Goal: Task Accomplishment & Management: Manage account settings

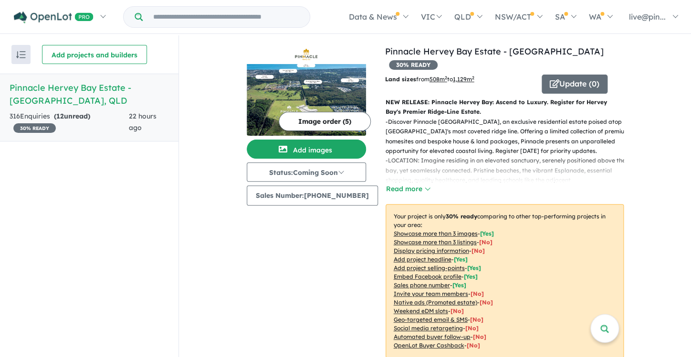
click at [65, 86] on h5 "Pinnacle Hervey Bay Estate - [GEOGRAPHIC_DATA] , [GEOGRAPHIC_DATA]" at bounding box center [89, 94] width 159 height 26
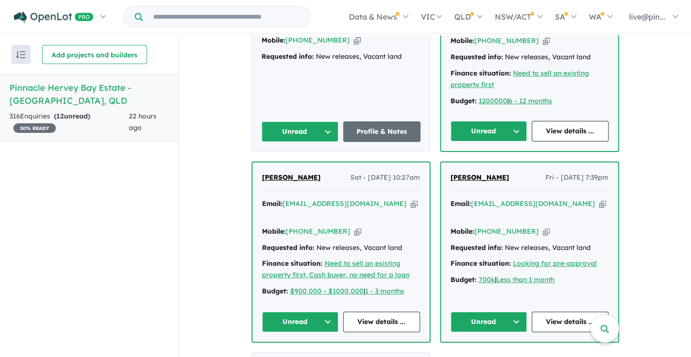
scroll to position [640, 0]
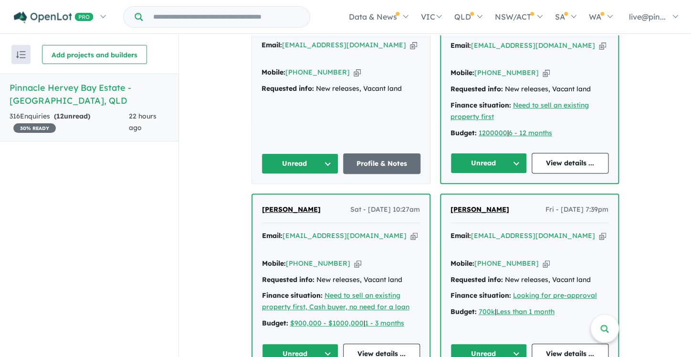
click at [326, 153] on button "Unread" at bounding box center [300, 163] width 77 height 21
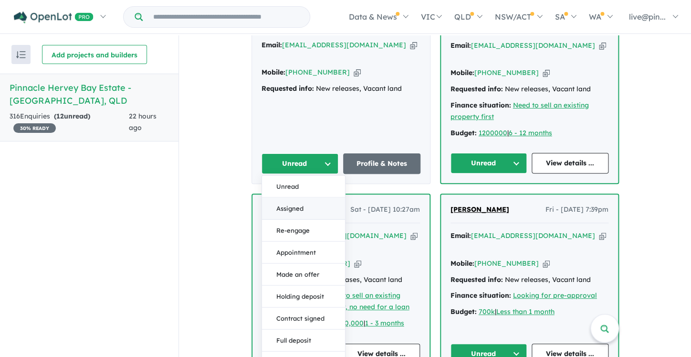
click at [285, 197] on button "Assigned" at bounding box center [303, 208] width 83 height 22
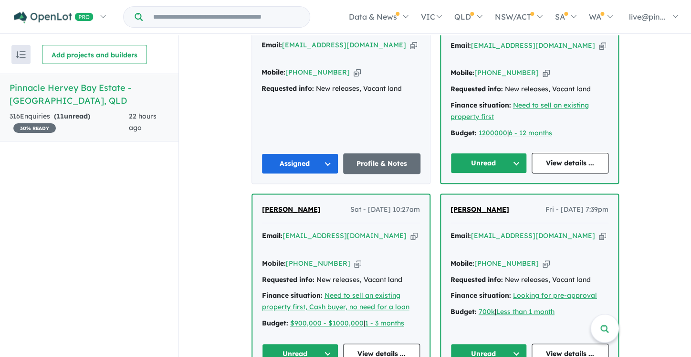
scroll to position [754, 0]
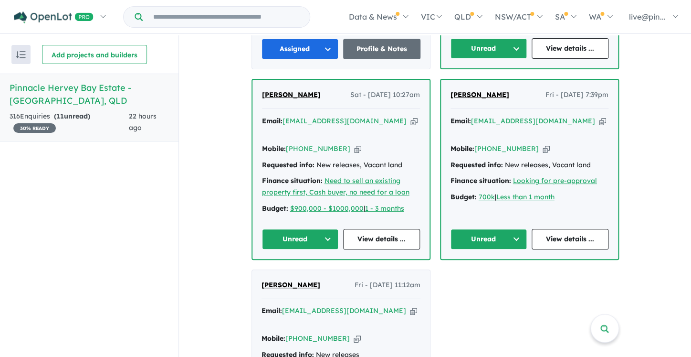
click at [514, 229] on button "Unread" at bounding box center [489, 239] width 77 height 21
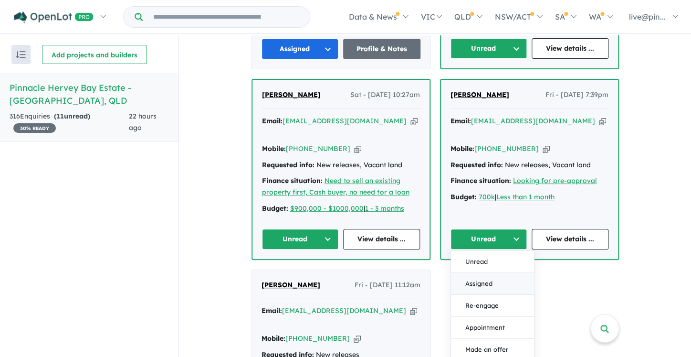
click at [490, 273] on button "Assigned" at bounding box center [492, 284] width 83 height 22
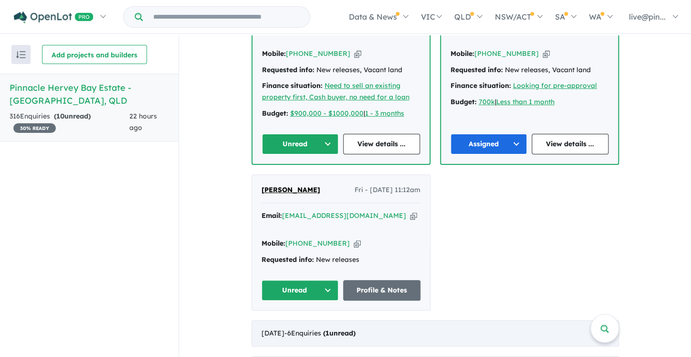
scroll to position [850, 0]
click at [580, 319] on div "[DATE] - 6 Enquir ies ( 1 unread)" at bounding box center [436, 332] width 368 height 27
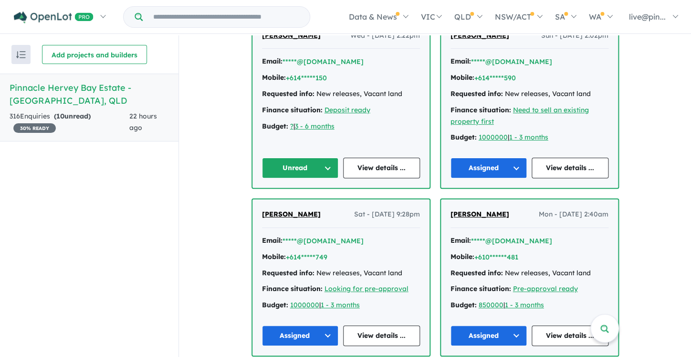
scroll to position [344, 0]
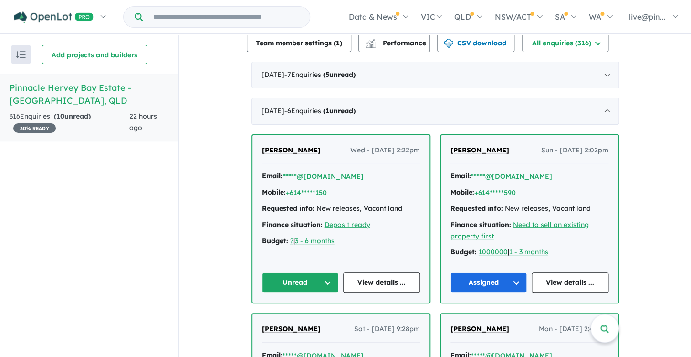
click at [324, 272] on button "Unread" at bounding box center [300, 282] width 77 height 21
click at [287, 316] on button "Assigned" at bounding box center [304, 327] width 83 height 22
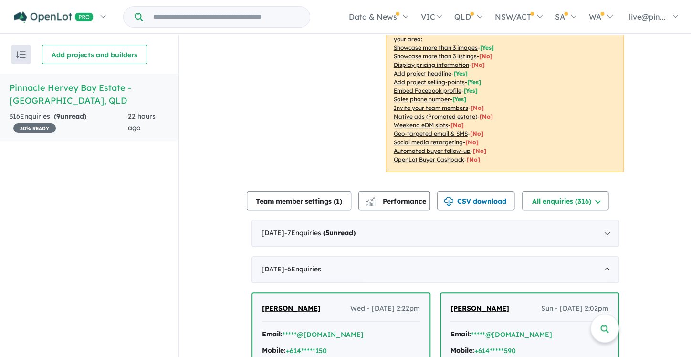
scroll to position [181, 0]
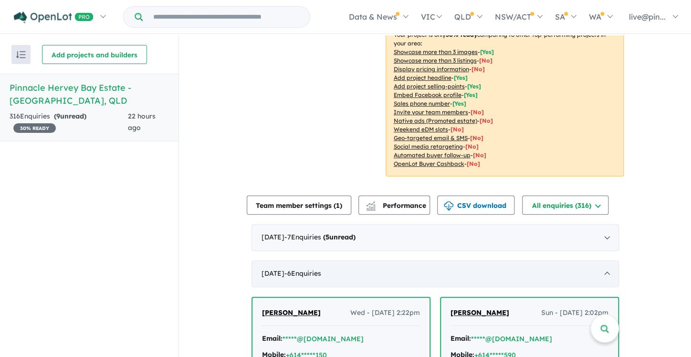
click at [368, 264] on div "[DATE] - 6 Enquir ies ( 0 unread)" at bounding box center [436, 273] width 368 height 27
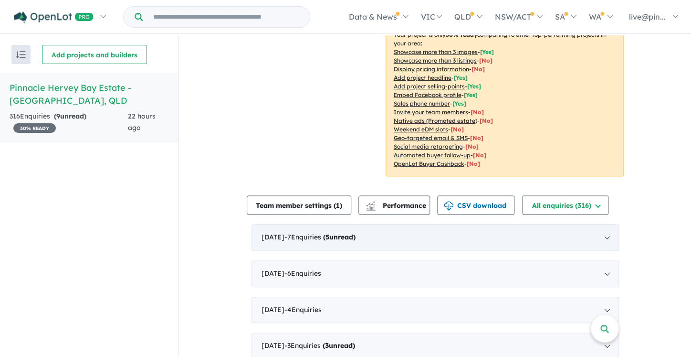
click at [356, 232] on strong "( 5 unread)" at bounding box center [339, 236] width 32 height 9
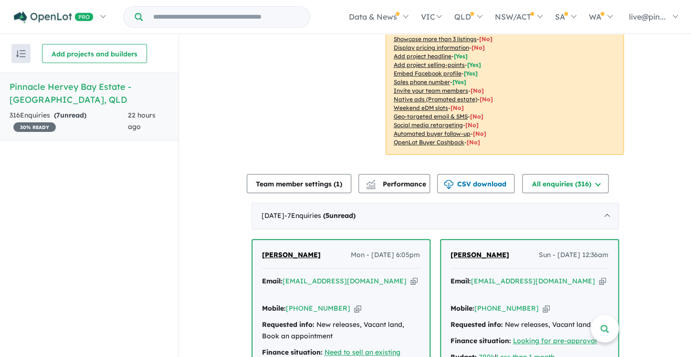
scroll to position [334, 0]
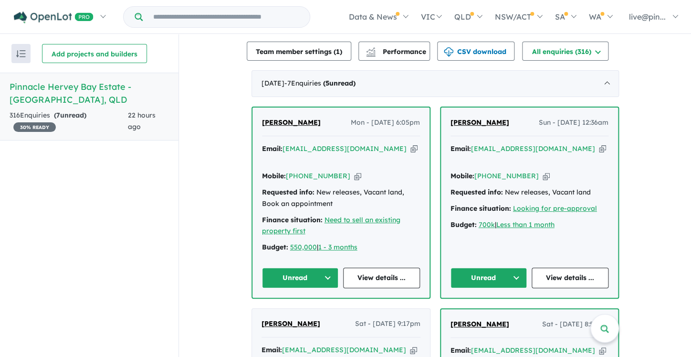
click at [411, 144] on icon "button" at bounding box center [414, 149] width 7 height 10
click at [317, 267] on button "Unread" at bounding box center [300, 277] width 77 height 21
click at [288, 311] on button "Assigned" at bounding box center [304, 322] width 83 height 22
click at [515, 267] on button "Unread" at bounding box center [489, 277] width 77 height 21
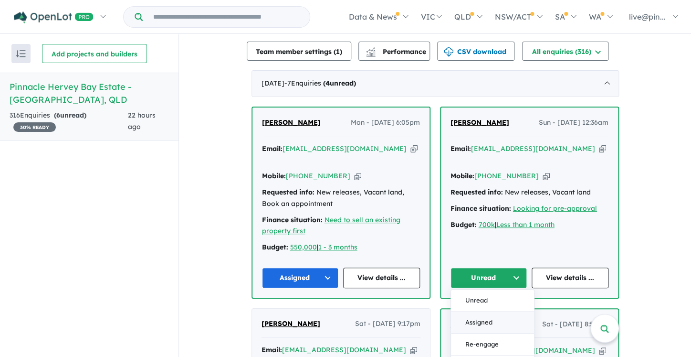
click at [490, 311] on button "Assigned" at bounding box center [492, 322] width 83 height 22
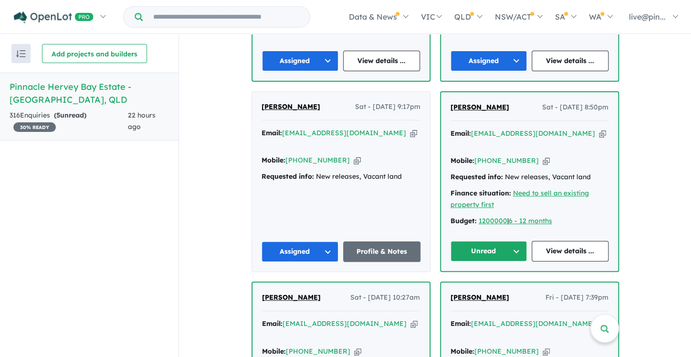
scroll to position [544, 0]
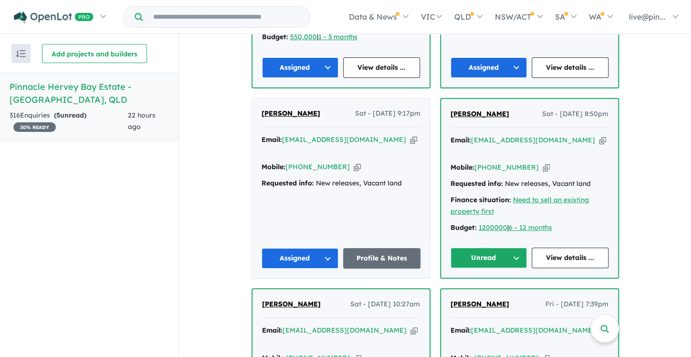
click at [599, 135] on icon "button" at bounding box center [602, 140] width 7 height 10
click at [513, 247] on button "Unread" at bounding box center [489, 257] width 77 height 21
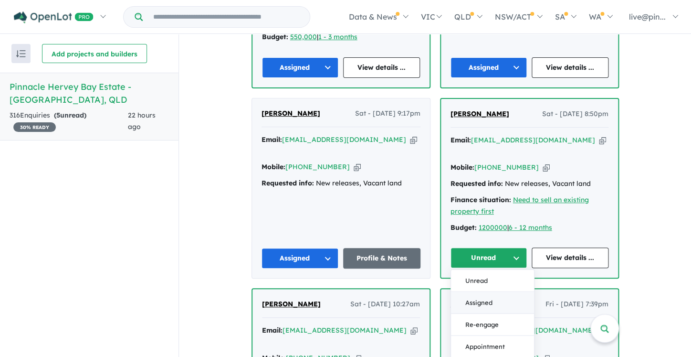
click at [492, 291] on button "Assigned" at bounding box center [492, 302] width 83 height 22
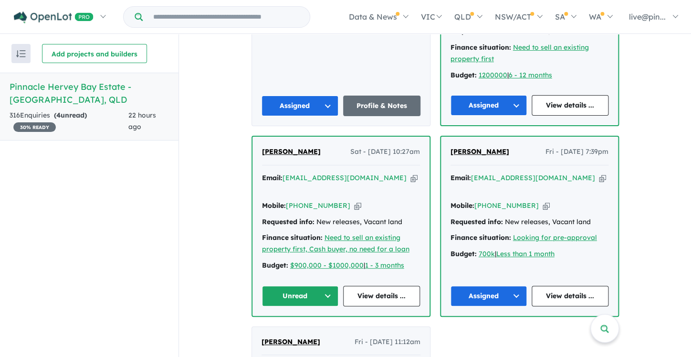
scroll to position [716, 0]
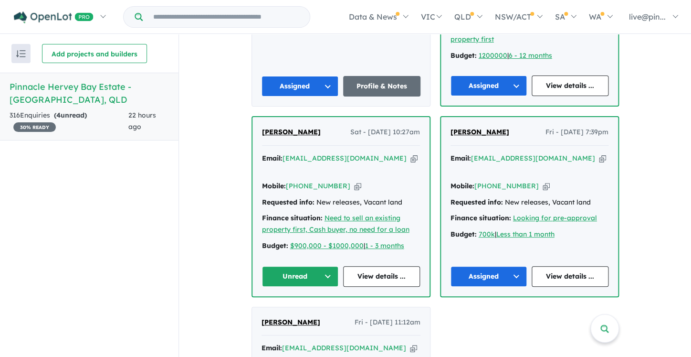
click at [411, 153] on icon "button" at bounding box center [414, 158] width 7 height 10
click at [325, 266] on button "Unread" at bounding box center [300, 276] width 77 height 21
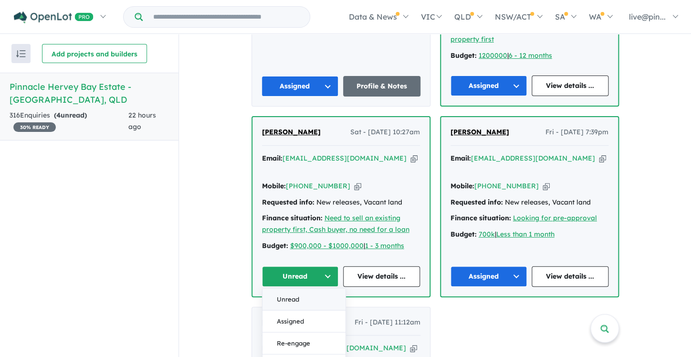
click at [306, 288] on button "Unread" at bounding box center [304, 299] width 83 height 22
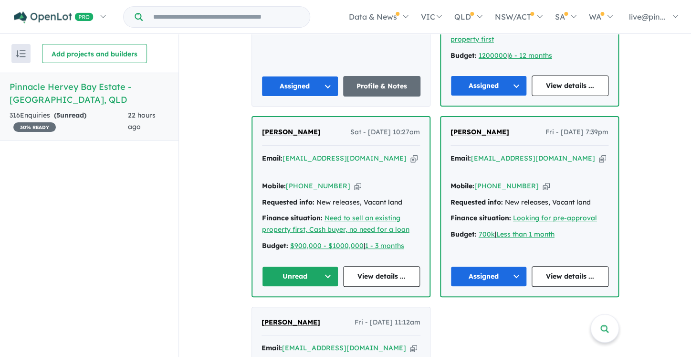
click at [322, 266] on button "Unread" at bounding box center [300, 276] width 77 height 21
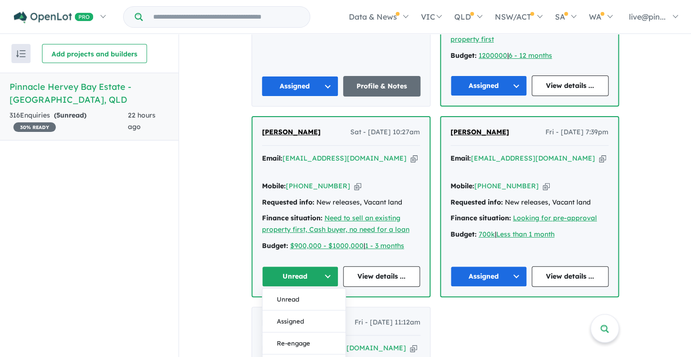
click at [299, 310] on button "Assigned" at bounding box center [304, 321] width 83 height 22
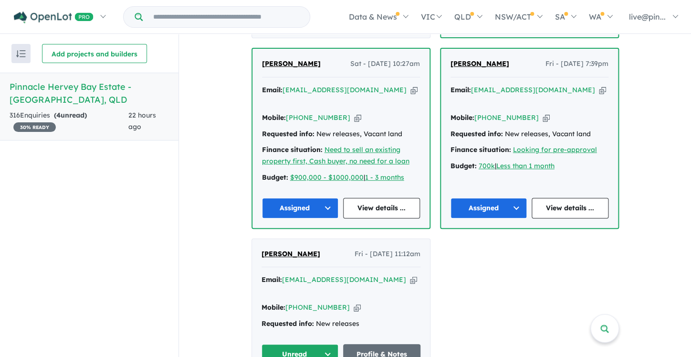
scroll to position [802, 0]
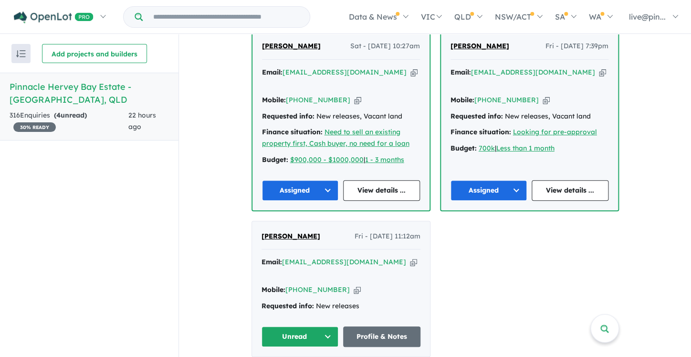
click at [410, 257] on icon "button" at bounding box center [413, 262] width 7 height 10
click at [325, 326] on button "Unread" at bounding box center [300, 336] width 77 height 21
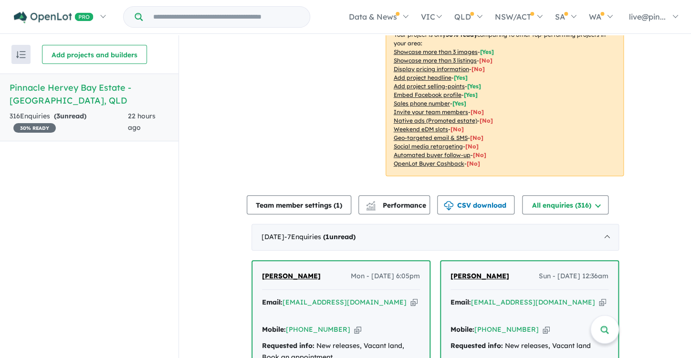
scroll to position [0, 0]
